Goal: Task Accomplishment & Management: Manage account settings

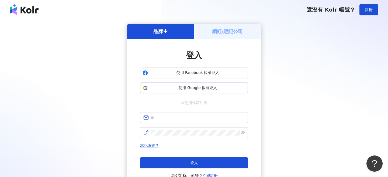
click at [180, 89] on span "使用 Google 帳號登入" at bounding box center [197, 87] width 95 height 5
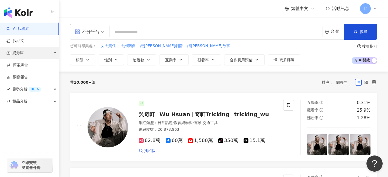
click at [36, 52] on div "資源庫" at bounding box center [29, 53] width 59 height 12
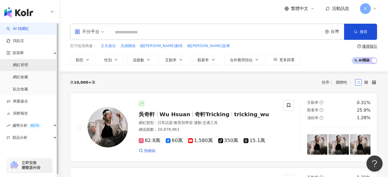
click at [28, 65] on link "網紅管理" at bounding box center [20, 64] width 15 height 5
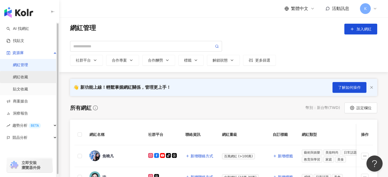
click at [27, 79] on link "網紅收藏" at bounding box center [20, 77] width 15 height 5
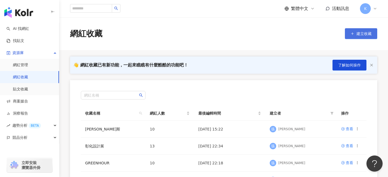
click at [367, 36] on span "建立收藏" at bounding box center [363, 33] width 15 height 4
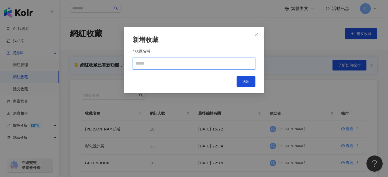
click at [195, 68] on input "收藏名稱" at bounding box center [193, 64] width 123 height 12
type input "*******"
click at [251, 82] on button "送出" at bounding box center [245, 81] width 19 height 11
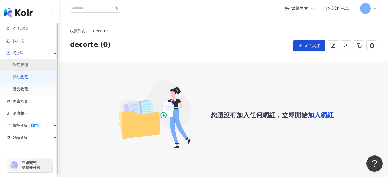
click at [28, 65] on link "網紅管理" at bounding box center [20, 64] width 15 height 5
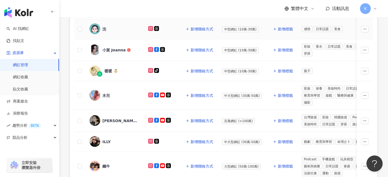
scroll to position [148, 0]
click at [82, 118] on td at bounding box center [79, 121] width 11 height 22
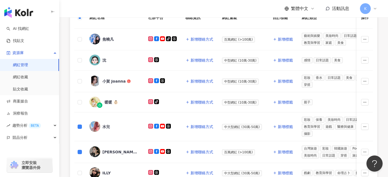
scroll to position [0, 0]
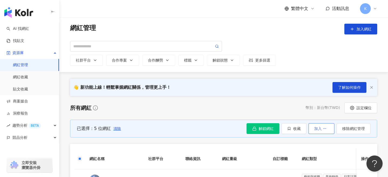
click at [321, 133] on button "加入" at bounding box center [321, 128] width 26 height 11
click at [288, 130] on icon "button" at bounding box center [289, 129] width 4 height 4
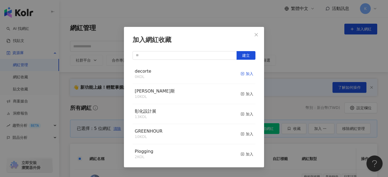
click at [247, 76] on div "加入" at bounding box center [246, 74] width 13 height 6
click at [258, 40] on div "加入網紅收藏 建立 decorte 5 KOL 已加入 碧歐斯 10 KOL 加入 彰化設計展 13 KOL 加入 GREENHOUR 10 KOL 加入 P…" at bounding box center [194, 97] width 140 height 140
click at [257, 34] on icon "close" at bounding box center [256, 35] width 4 height 4
